Goal: Use online tool/utility: Utilize a website feature to perform a specific function

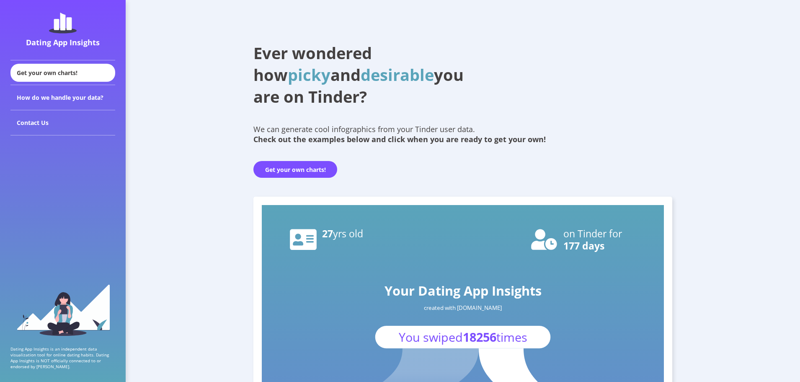
scroll to position [84, 0]
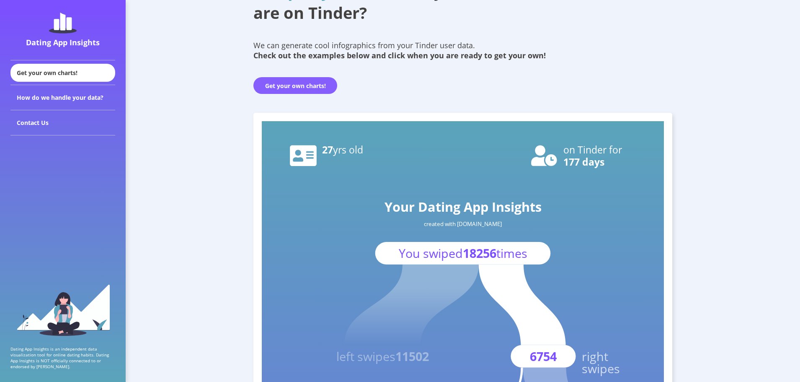
click at [304, 85] on button "Get your own charts!" at bounding box center [295, 85] width 84 height 17
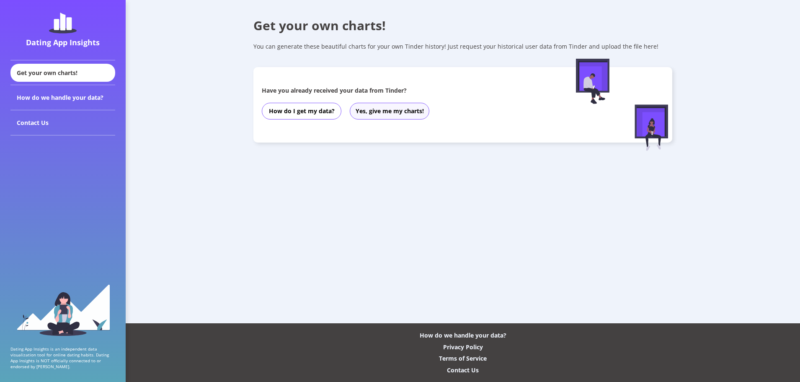
click at [387, 110] on button "Yes, give me my charts!" at bounding box center [390, 111] width 80 height 17
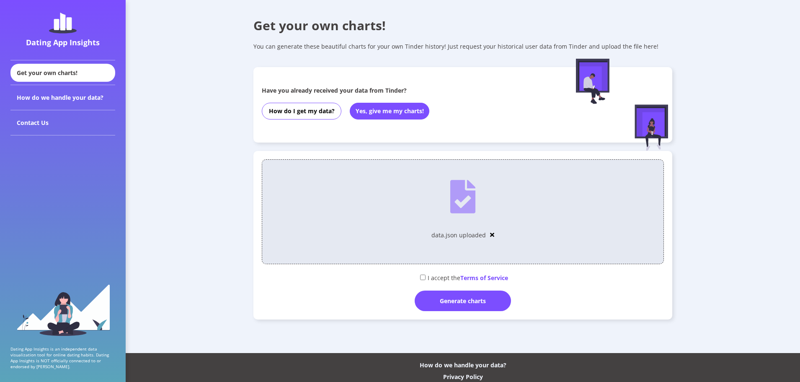
click at [421, 277] on input "checkbox" at bounding box center [422, 276] width 5 height 5
checkbox input "true"
click at [434, 295] on div "Generate charts" at bounding box center [463, 300] width 96 height 21
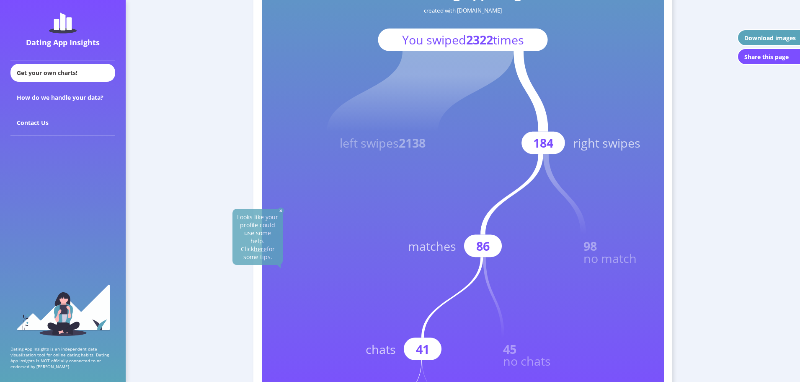
scroll to position [126, 0]
